Goal: Information Seeking & Learning: Understand process/instructions

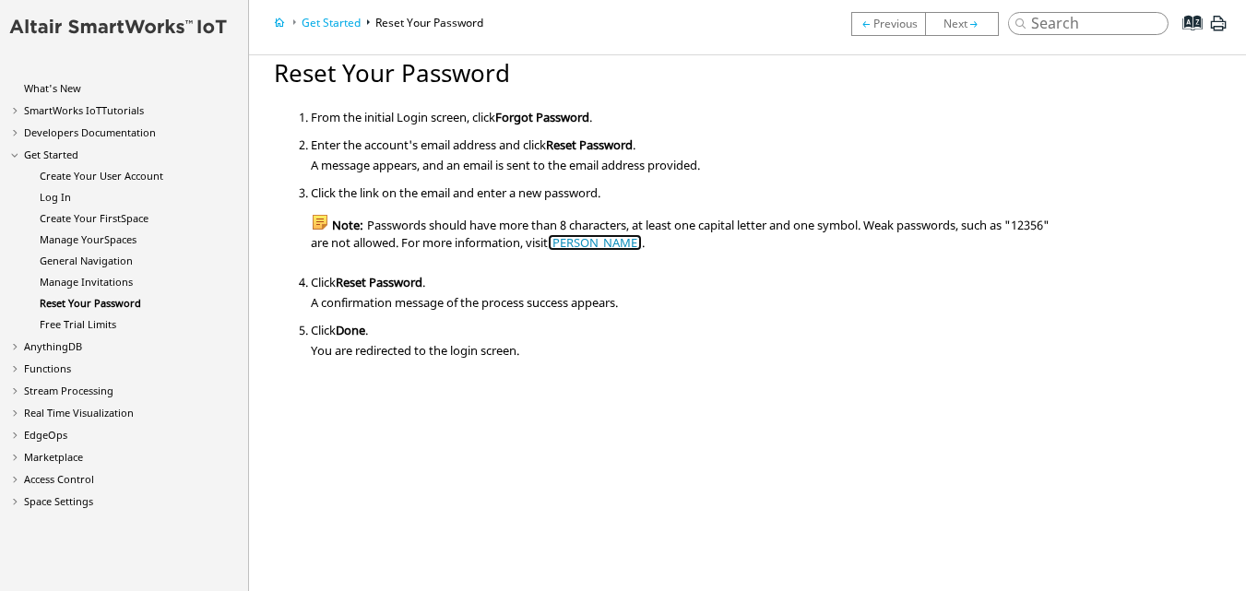
click at [626, 244] on link "[PERSON_NAME]" at bounding box center [595, 242] width 94 height 17
click at [522, 116] on span "Forgot Password" at bounding box center [542, 117] width 94 height 17
click at [532, 121] on span "Forgot Password" at bounding box center [542, 117] width 94 height 17
click at [547, 119] on span "Forgot Password" at bounding box center [542, 117] width 94 height 17
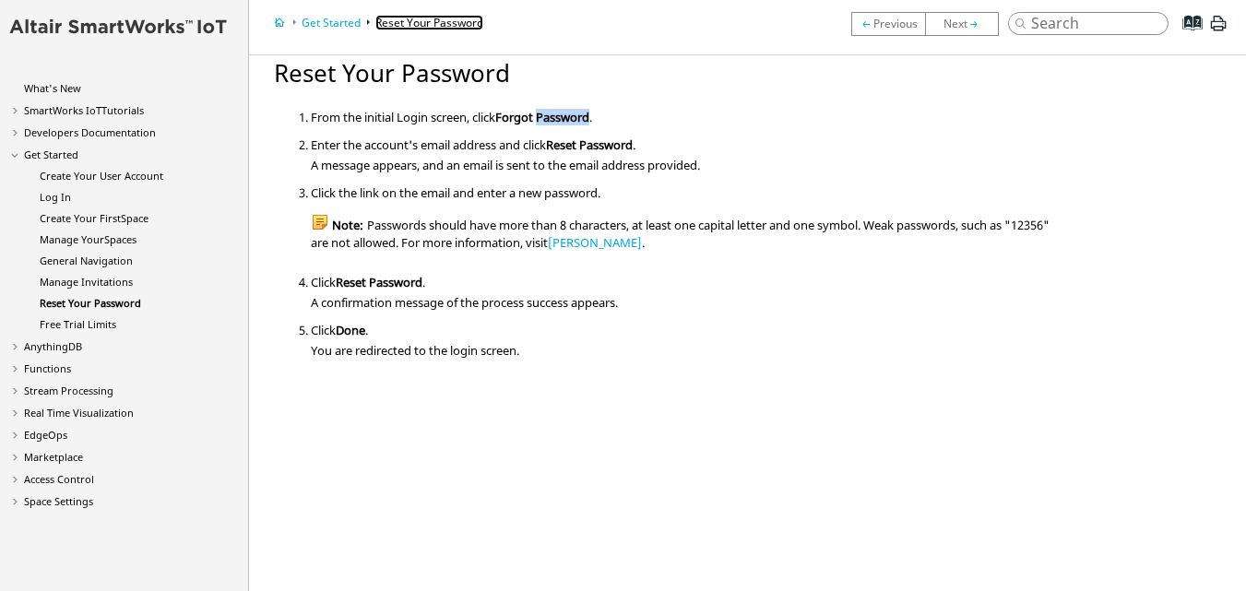
click at [417, 25] on link "Reset Your Password" at bounding box center [429, 23] width 108 height 16
click at [343, 21] on link "Get Started" at bounding box center [331, 23] width 59 height 16
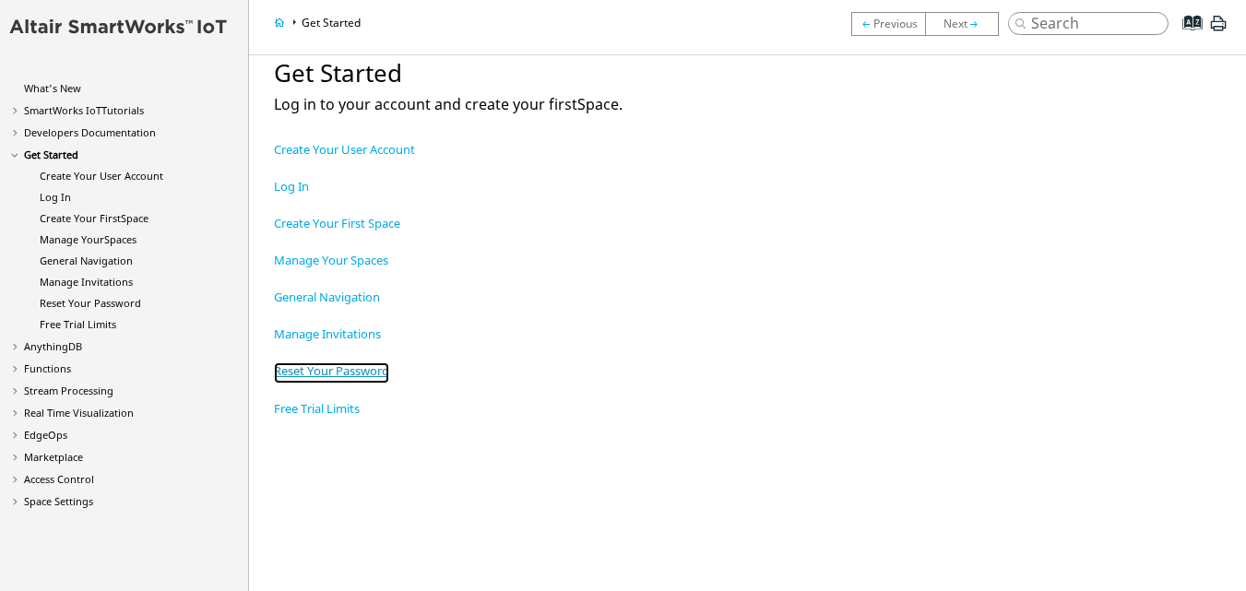
click at [338, 378] on link "Reset Your Password" at bounding box center [331, 372] width 115 height 20
